Goal: Task Accomplishment & Management: Use online tool/utility

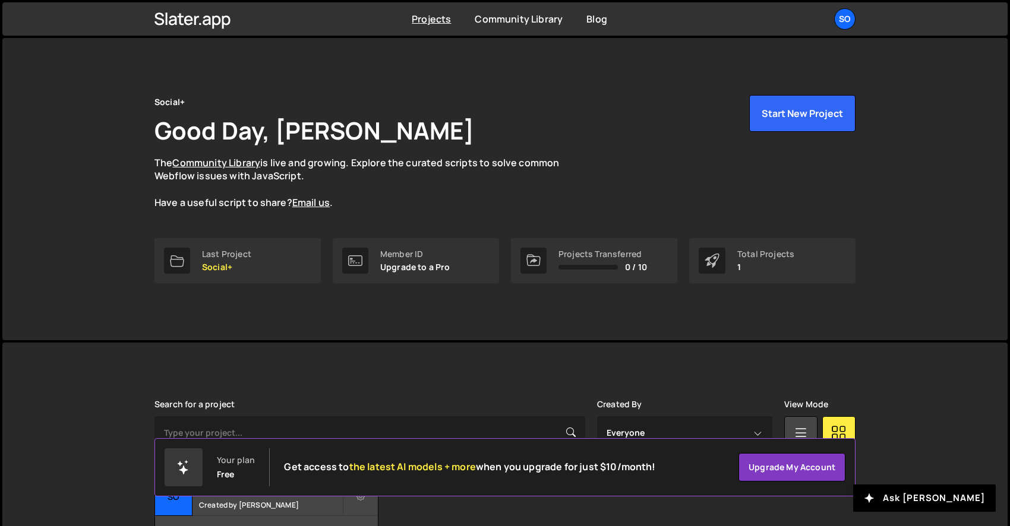
click at [246, 261] on div "Last Project Social+" at bounding box center [226, 260] width 49 height 23
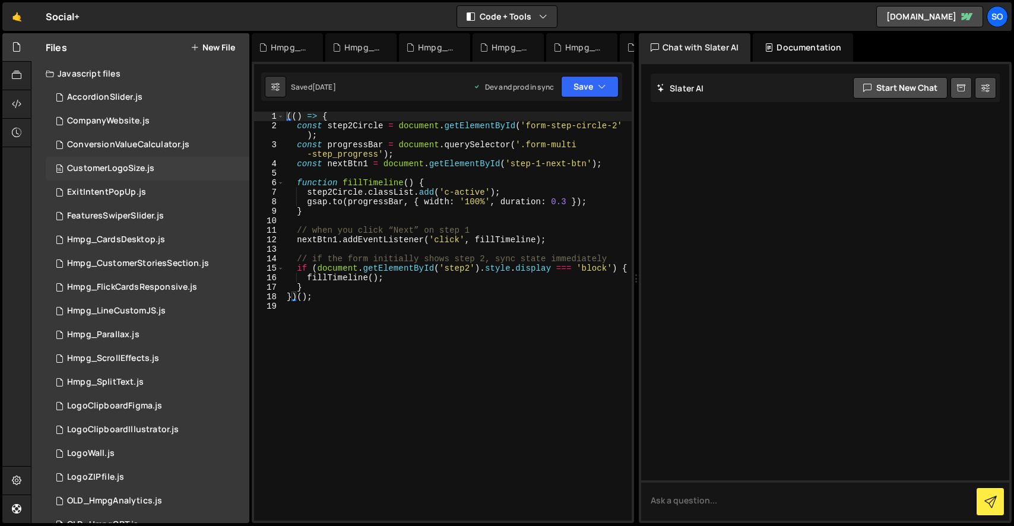
click at [231, 170] on div "16 CustomerLogoSize.js 0" at bounding box center [148, 169] width 204 height 24
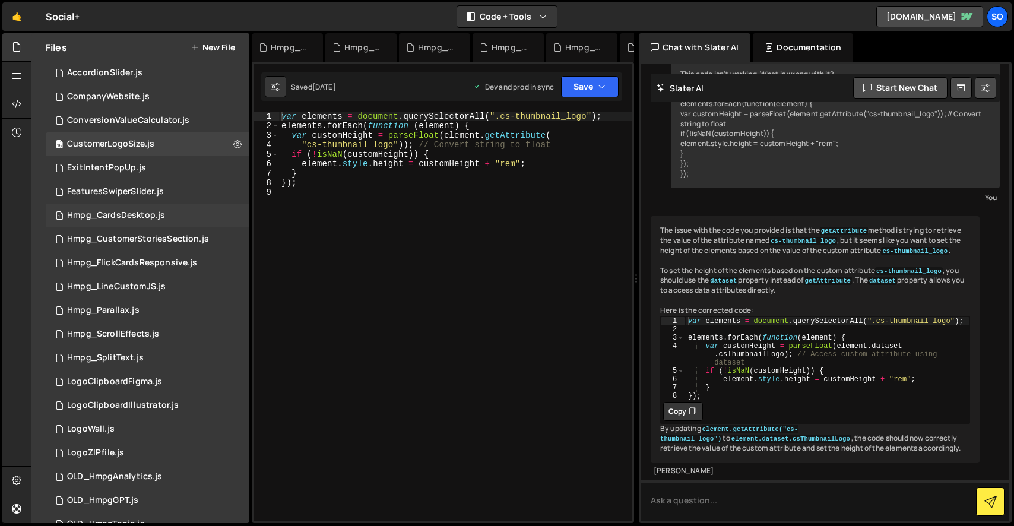
scroll to position [25, 0]
click at [230, 237] on div "10 Hmpg_CustomerStoriesSection.js 0" at bounding box center [148, 239] width 204 height 24
click at [233, 239] on icon at bounding box center [237, 238] width 8 height 11
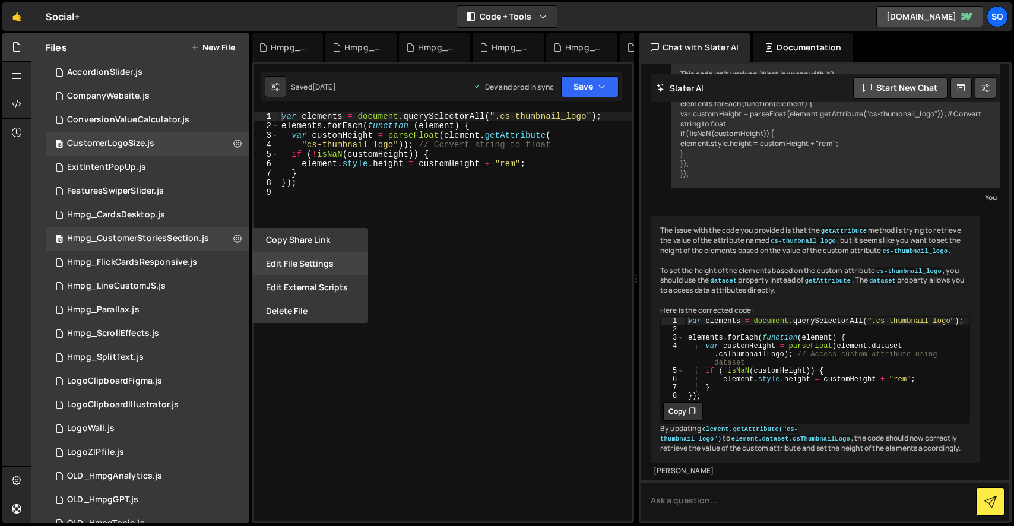
scroll to position [0, 0]
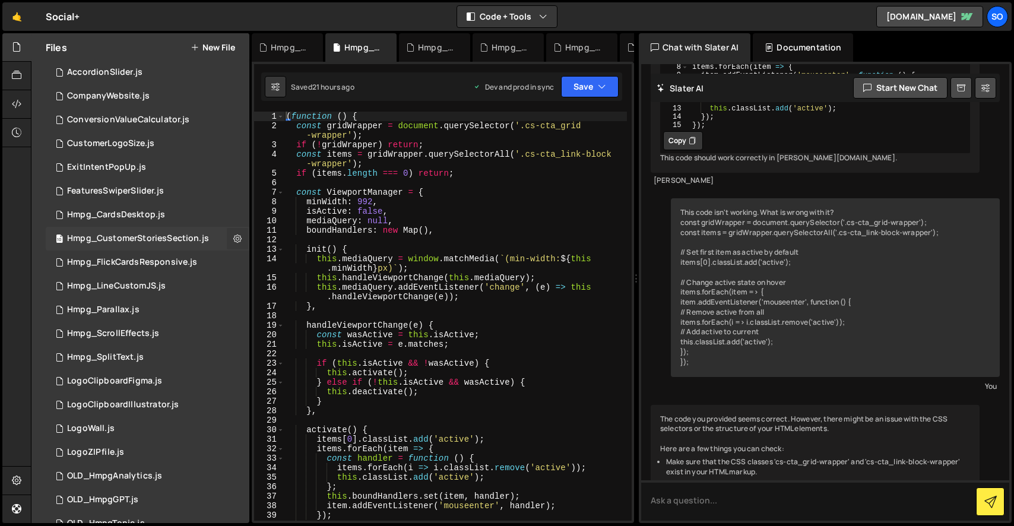
click at [235, 235] on icon at bounding box center [237, 238] width 8 height 11
type input "Hmpg_CustomerStoriesSection"
radio input "true"
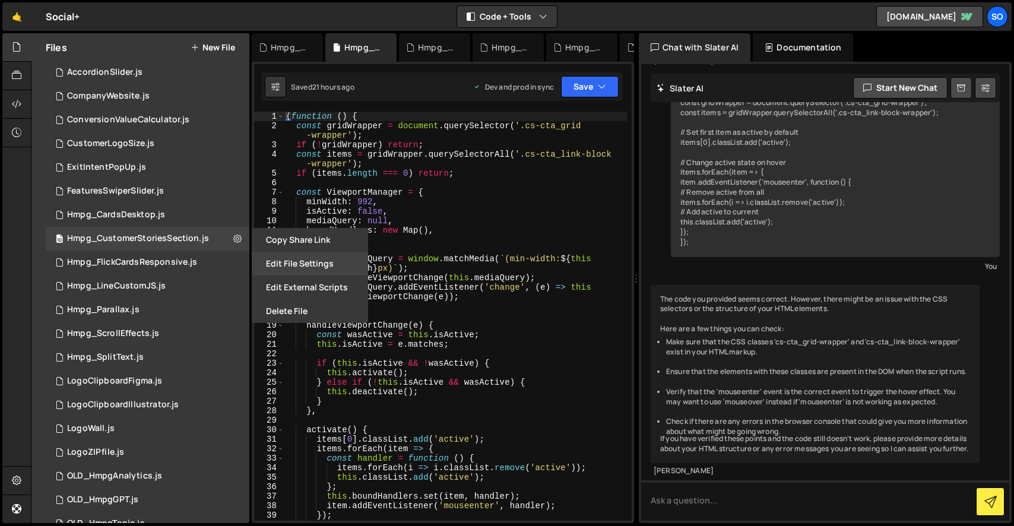
click at [288, 265] on button "Edit File Settings" at bounding box center [310, 264] width 116 height 24
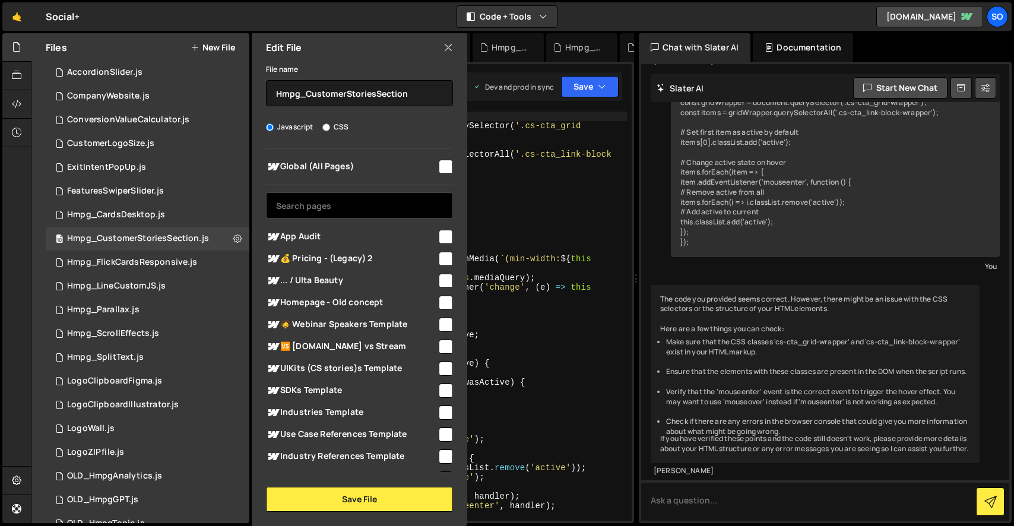
click at [308, 210] on input "text" at bounding box center [359, 205] width 187 height 26
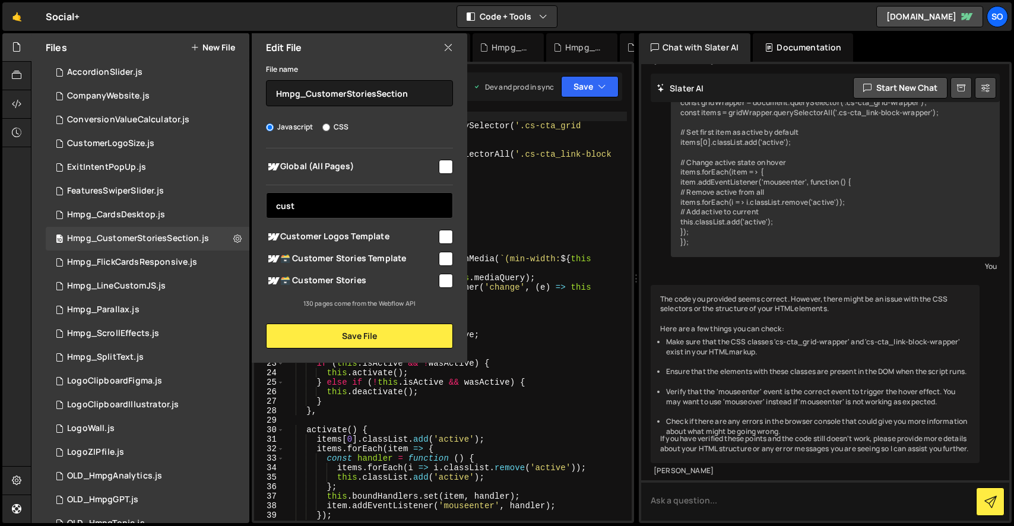
type input "cust"
click at [446, 258] on input "checkbox" at bounding box center [446, 259] width 14 height 14
checkbox input "true"
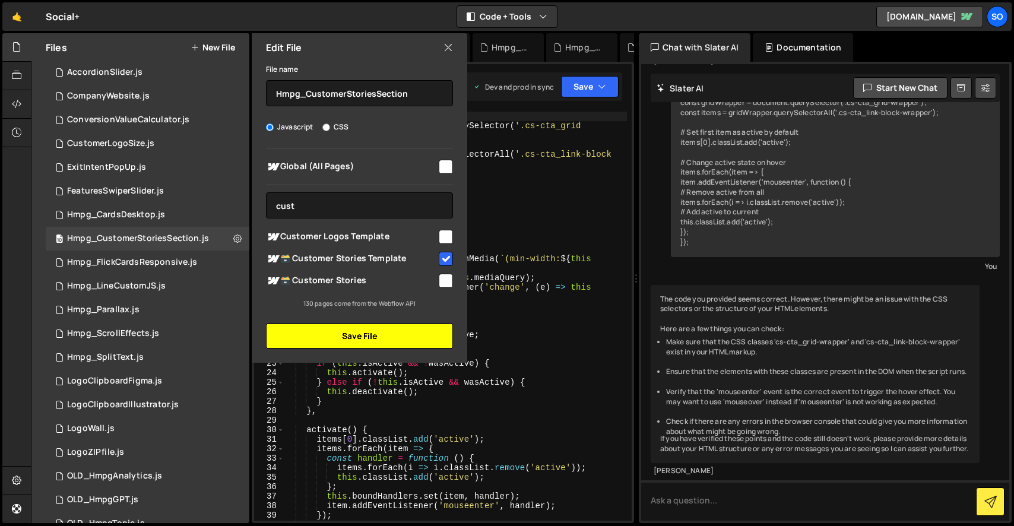
click at [360, 332] on button "Save File" at bounding box center [359, 336] width 187 height 25
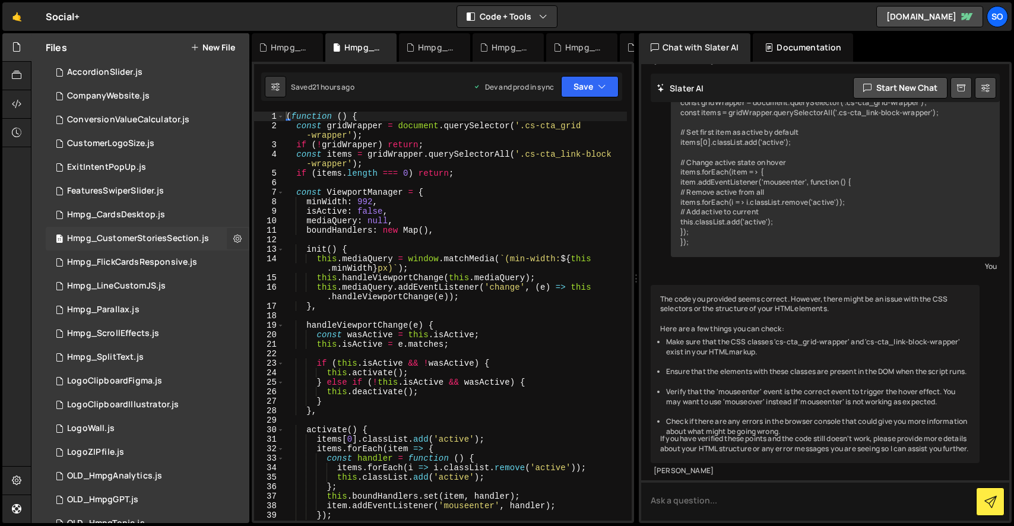
click at [233, 239] on icon at bounding box center [237, 238] width 8 height 11
type input "Hmpg_CustomerStoriesSection"
radio input "true"
checkbox input "true"
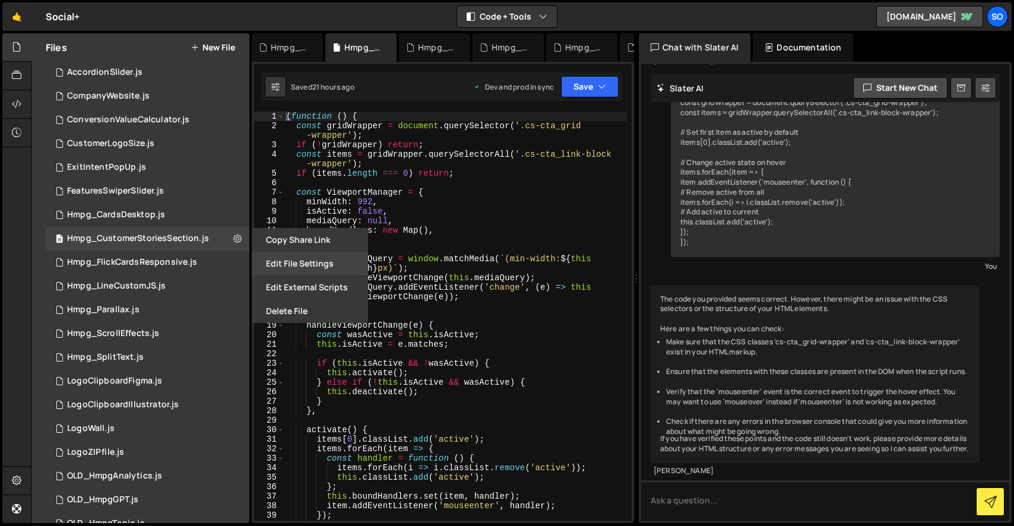
click at [276, 265] on button "Edit File Settings" at bounding box center [310, 264] width 116 height 24
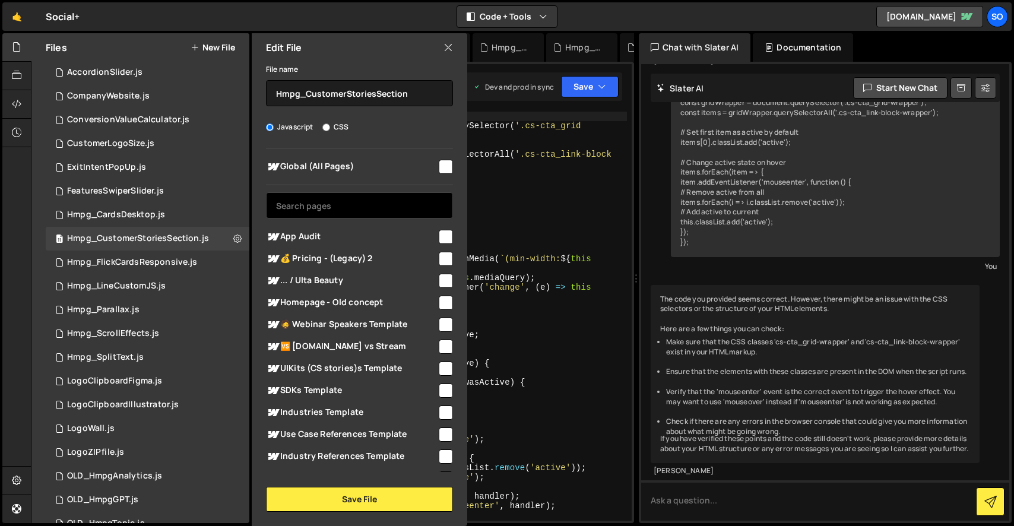
click at [336, 207] on input "text" at bounding box center [359, 205] width 187 height 26
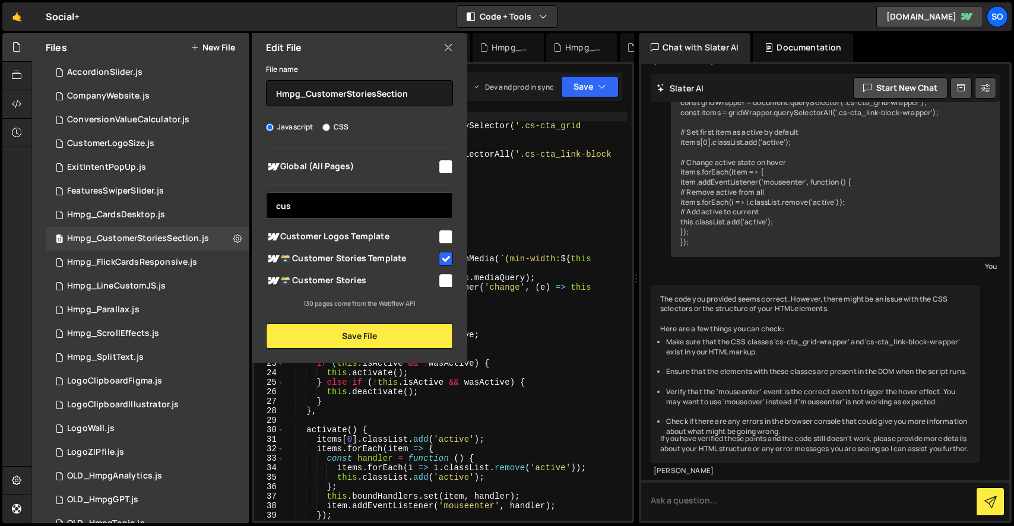
type input "cus"
click at [445, 42] on icon at bounding box center [449, 47] width 10 height 13
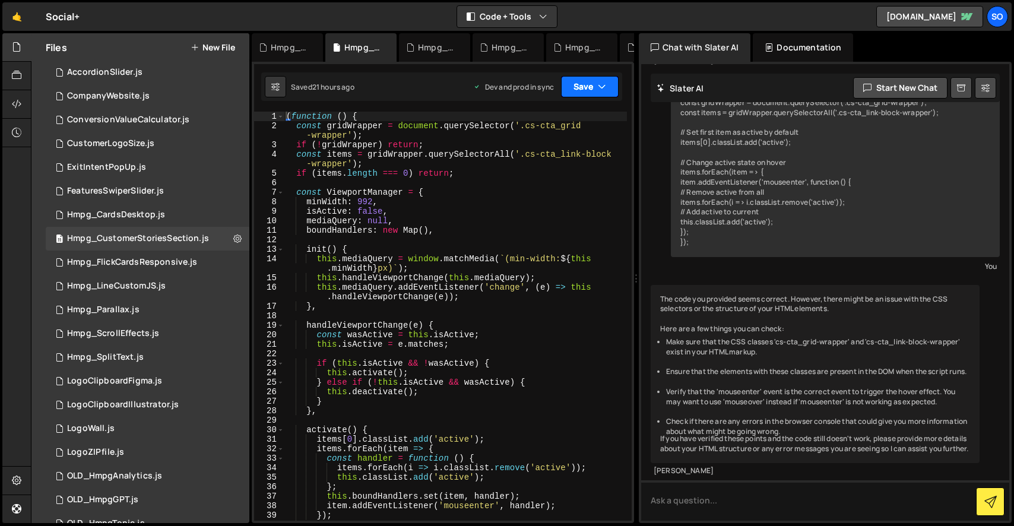
click at [603, 92] on icon "button" at bounding box center [602, 87] width 8 height 12
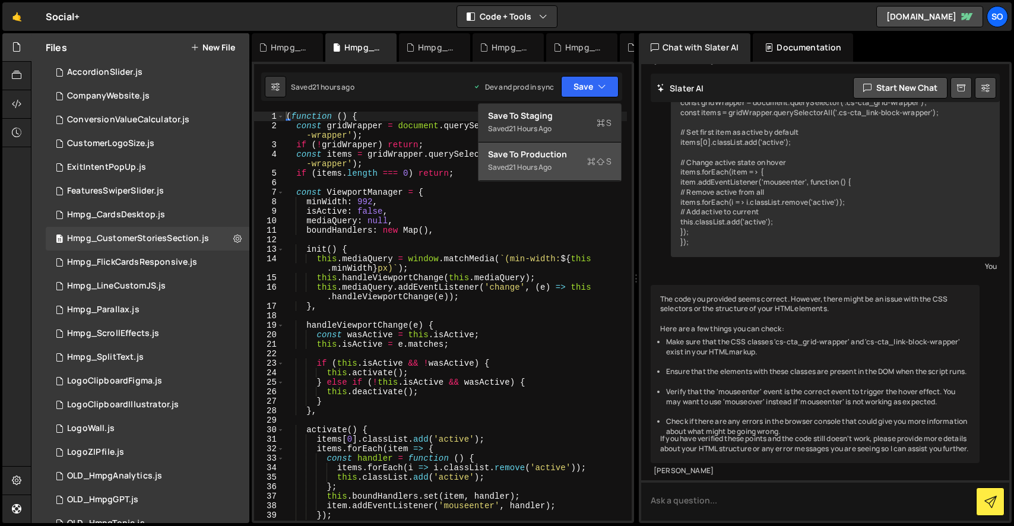
click at [552, 156] on div "Save to Production S" at bounding box center [550, 154] width 124 height 12
